Goal: Information Seeking & Learning: Find specific fact

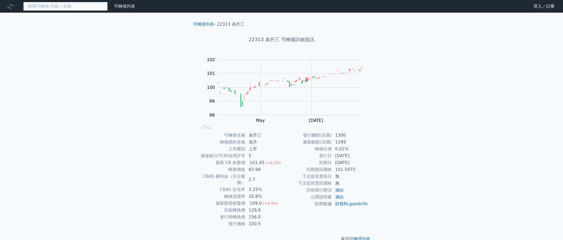
click at [65, 9] on input at bounding box center [65, 6] width 84 height 9
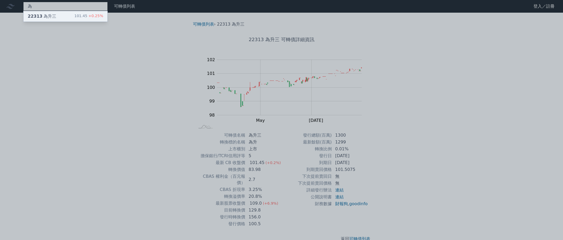
type input "為"
click at [68, 18] on div "22313 為升三 101.45 +0.25%" at bounding box center [65, 16] width 84 height 11
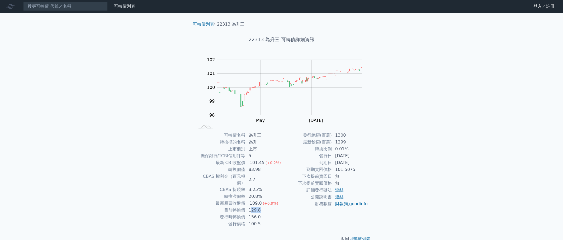
drag, startPoint x: 251, startPoint y: 204, endPoint x: 264, endPoint y: 204, distance: 13.7
click at [264, 207] on td "129.8" at bounding box center [264, 210] width 36 height 7
click at [276, 214] on td "156.0" at bounding box center [264, 217] width 36 height 7
click at [252, 207] on td "129.8" at bounding box center [264, 210] width 36 height 7
drag, startPoint x: 250, startPoint y: 204, endPoint x: 289, endPoint y: 204, distance: 38.8
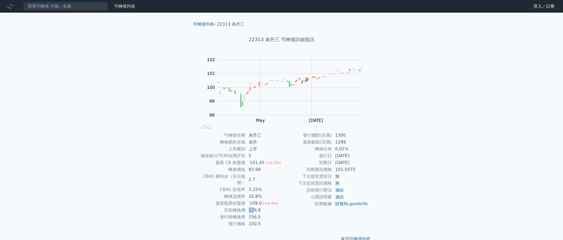
click at [280, 207] on td "129.8" at bounding box center [264, 210] width 36 height 7
click at [290, 184] on td "下次提前賣回價格" at bounding box center [307, 183] width 50 height 7
